Goal: Find specific page/section: Find specific page/section

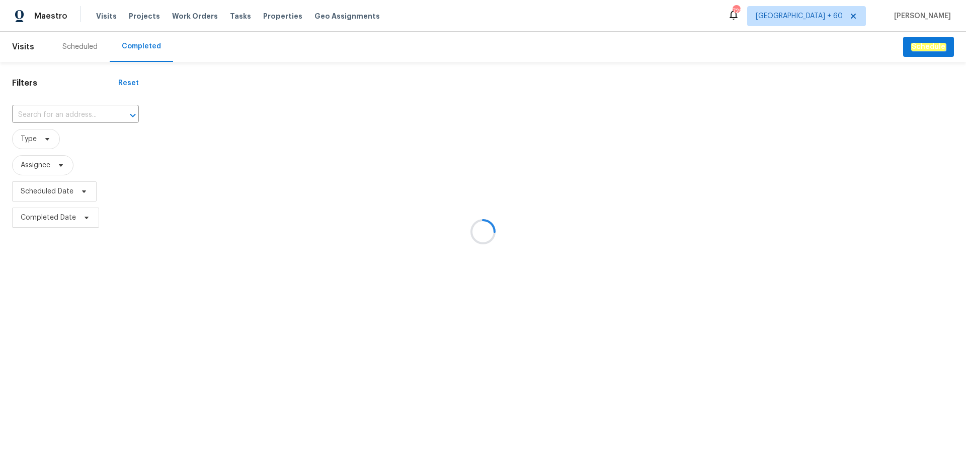
click at [43, 119] on div at bounding box center [483, 231] width 966 height 463
click at [95, 113] on div at bounding box center [483, 231] width 966 height 463
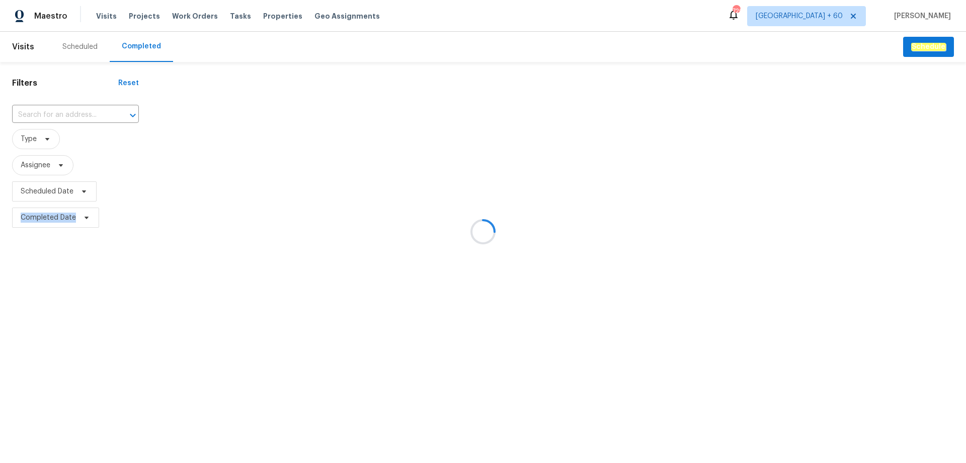
click at [95, 113] on div at bounding box center [483, 231] width 966 height 463
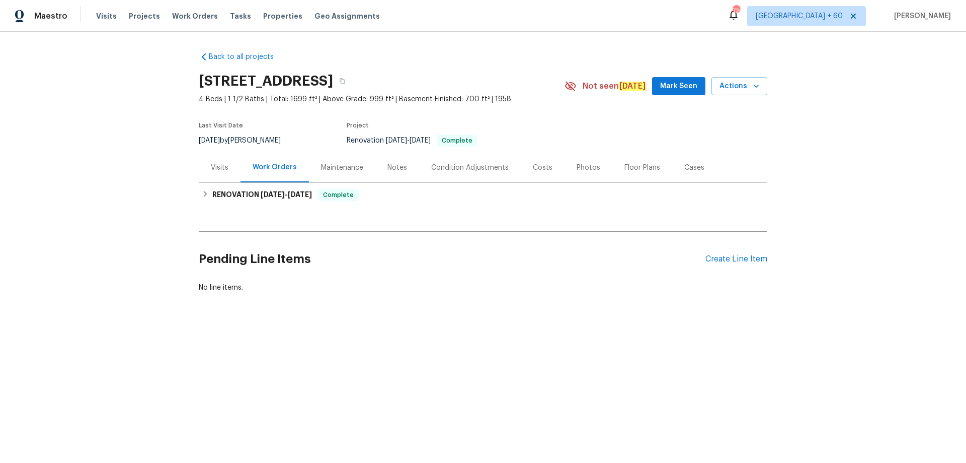
click at [219, 172] on div "Visits" at bounding box center [220, 168] width 18 height 10
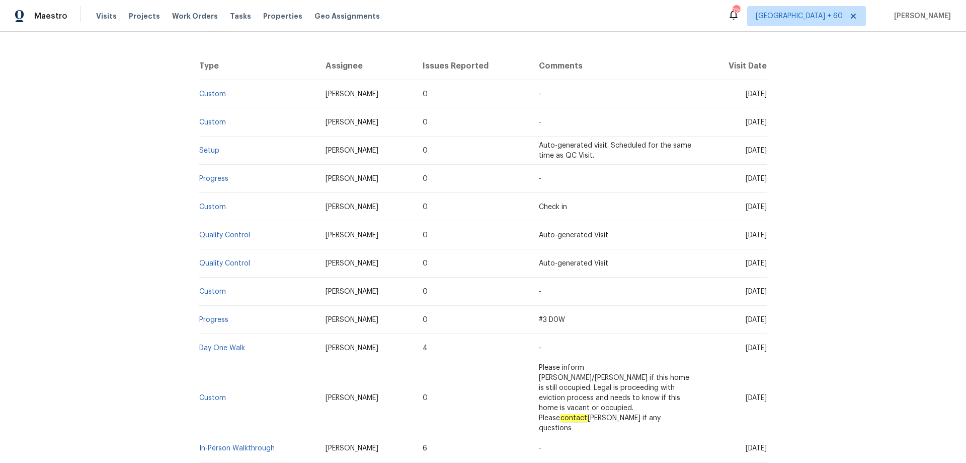
scroll to position [233, 0]
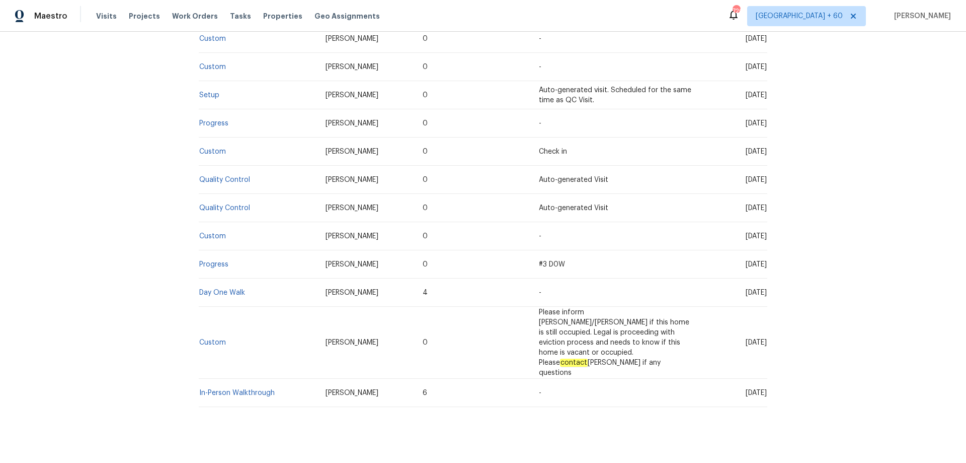
click at [229, 379] on td "In-Person Walkthrough" at bounding box center [258, 393] width 119 height 28
click at [231, 389] on span "In-Person Walkthrough" at bounding box center [237, 392] width 76 height 7
click at [221, 389] on link "In-Person Walkthrough" at bounding box center [237, 392] width 76 height 7
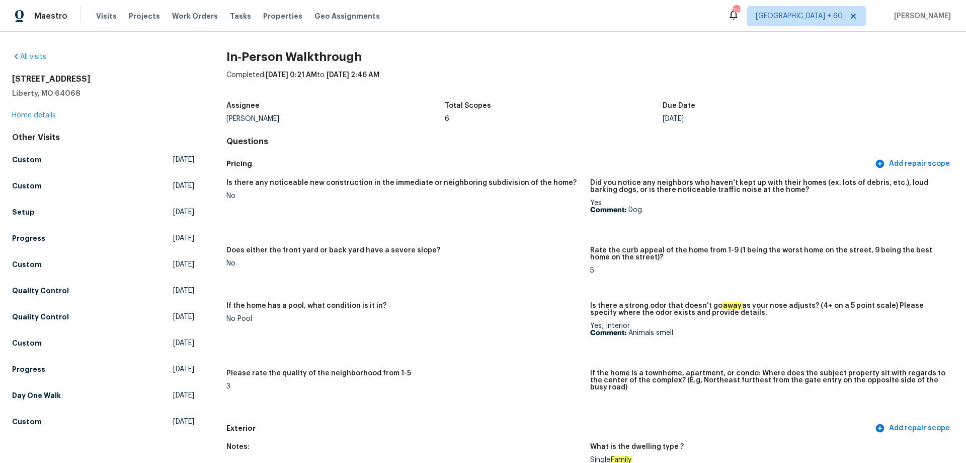
scroll to position [302, 0]
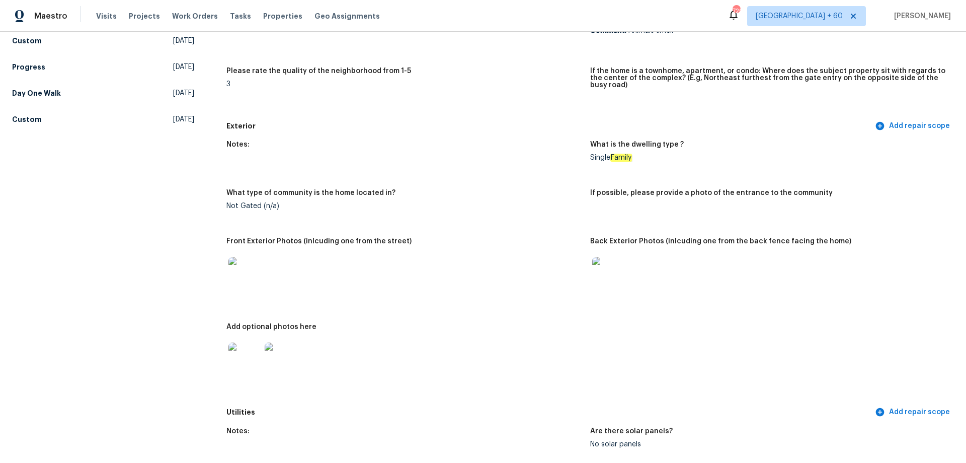
click at [602, 266] on img at bounding box center [608, 273] width 32 height 32
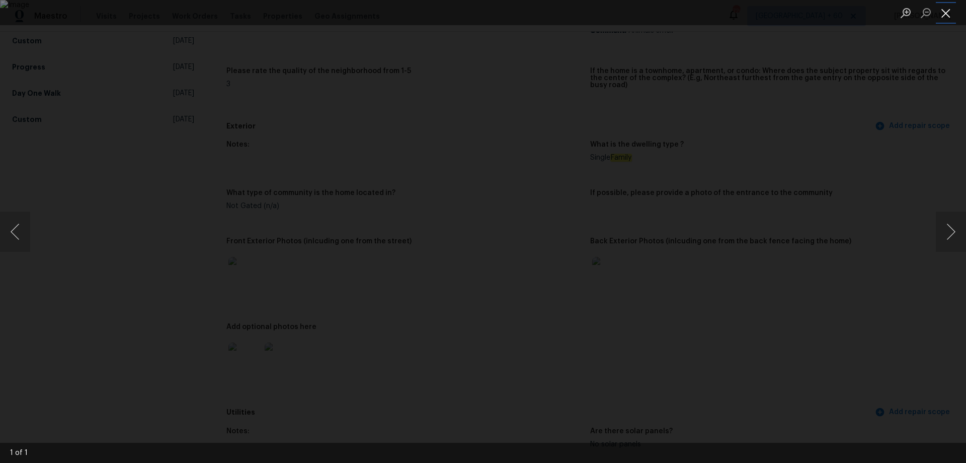
click at [945, 15] on button "Close lightbox" at bounding box center [946, 13] width 20 height 18
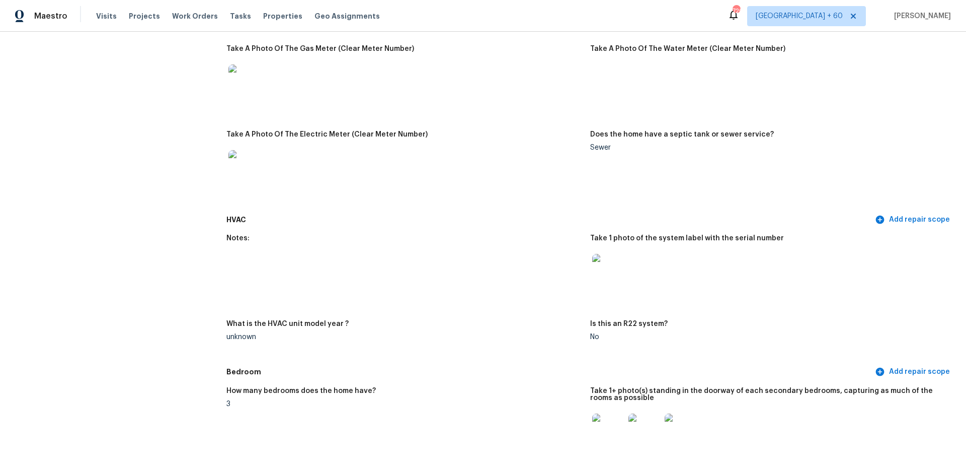
scroll to position [805, 0]
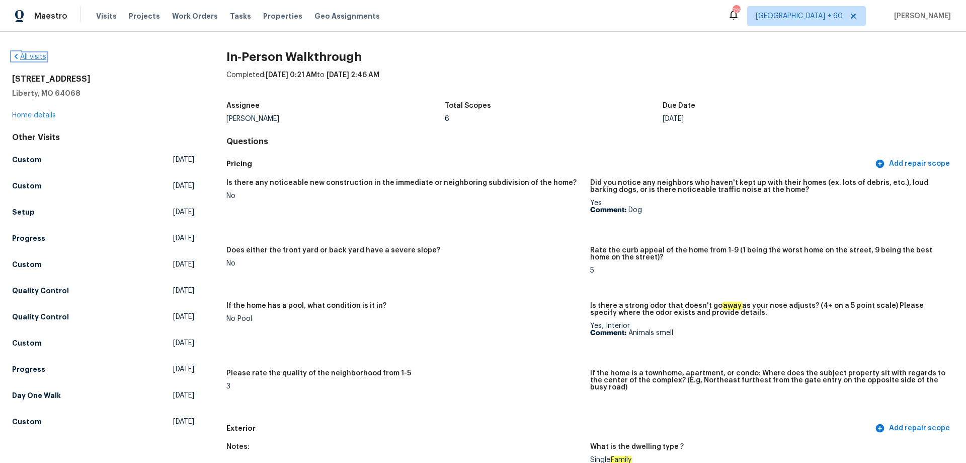
click at [29, 57] on link "All visits" at bounding box center [29, 56] width 34 height 7
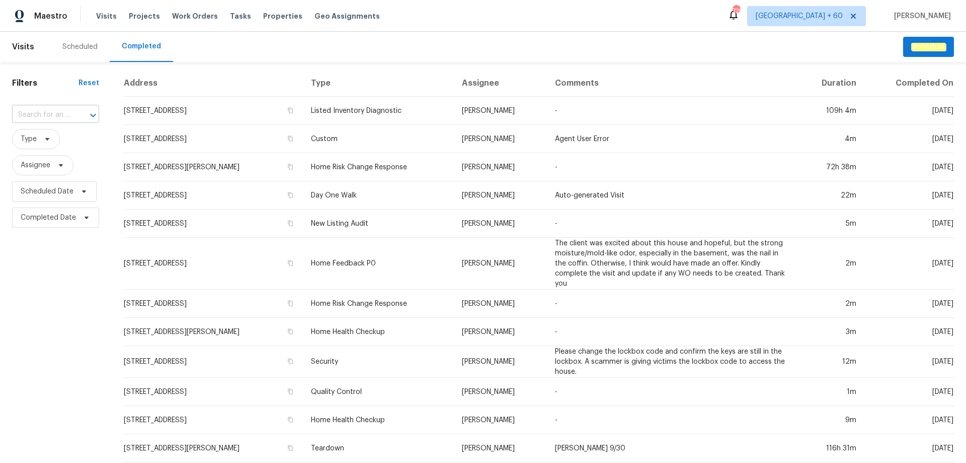
click at [48, 108] on input "text" at bounding box center [41, 115] width 59 height 16
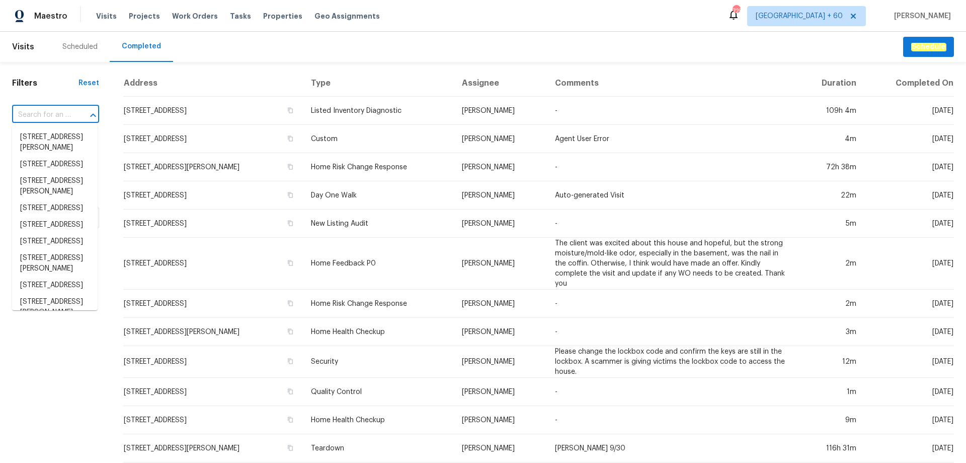
paste input "25802 Sandy Lodge Rd, Menifee, CA 92586"
type input "25802 Sandy Lodge Rd, Menifee, CA 92586"
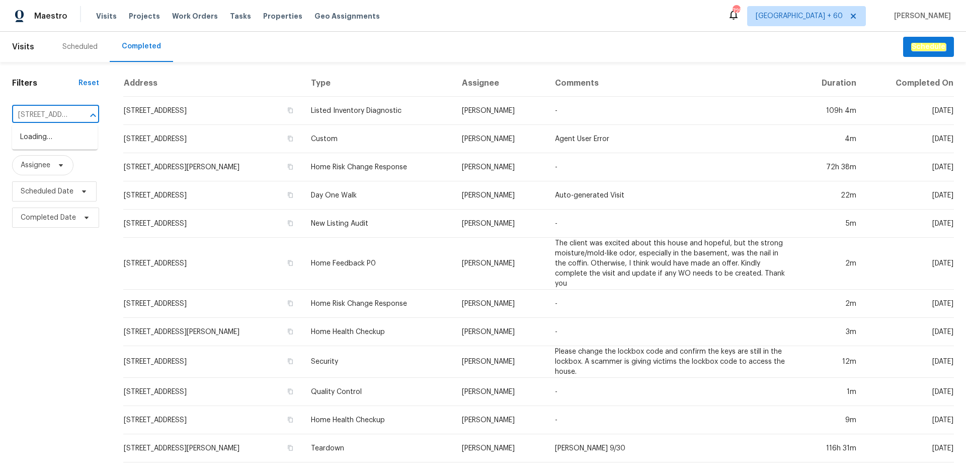
scroll to position [0, 92]
click at [51, 142] on li "25802 Sandy Lodge Rd, Menifee, CA 92586" at bounding box center [55, 142] width 86 height 27
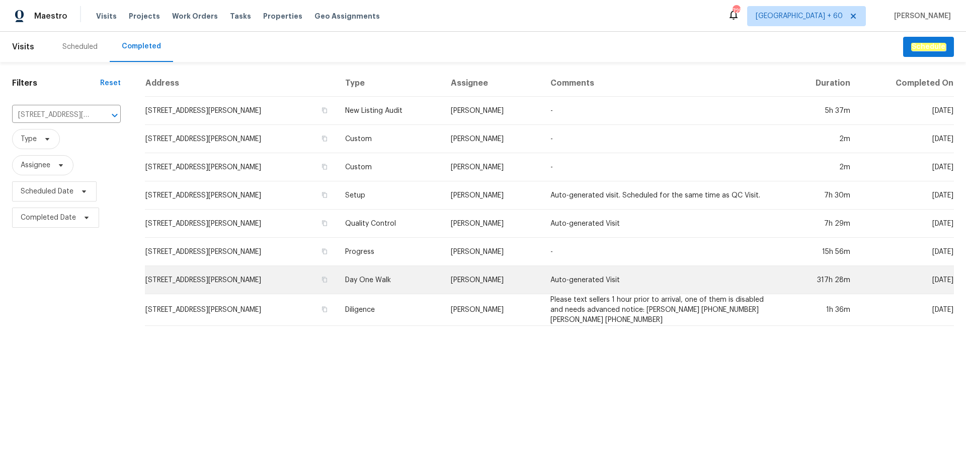
click at [262, 275] on td "25802 Sandy Lodge Rd, Menifee, CA 92586" at bounding box center [241, 280] width 192 height 28
